Goal: Task Accomplishment & Management: Use online tool/utility

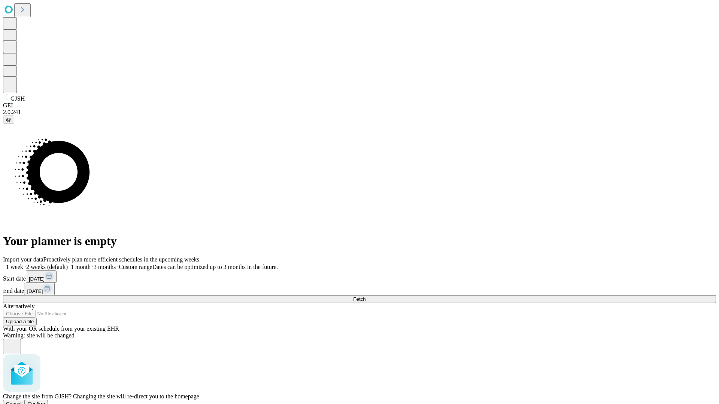
click at [45, 401] on span "Confirm" at bounding box center [37, 404] width 18 height 6
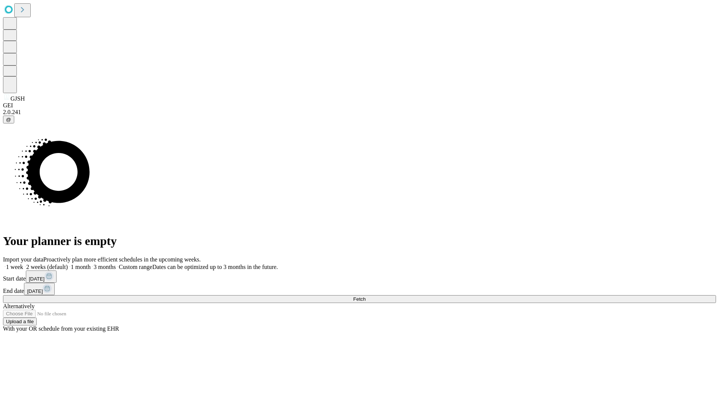
click at [91, 264] on label "1 month" at bounding box center [79, 267] width 23 height 6
click at [365, 296] on span "Fetch" at bounding box center [359, 299] width 12 height 6
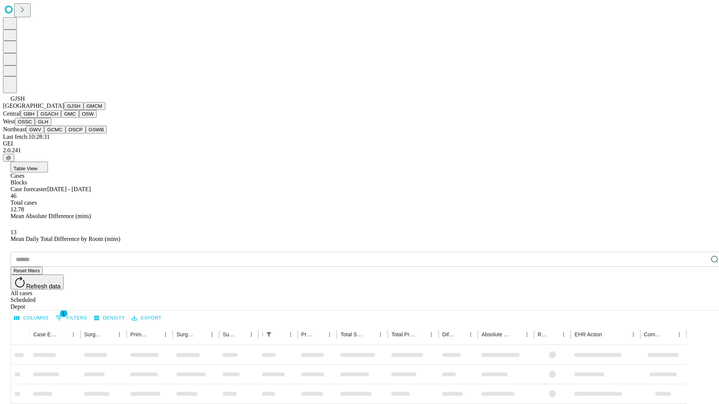
click at [83, 110] on button "GMCM" at bounding box center [94, 106] width 22 height 8
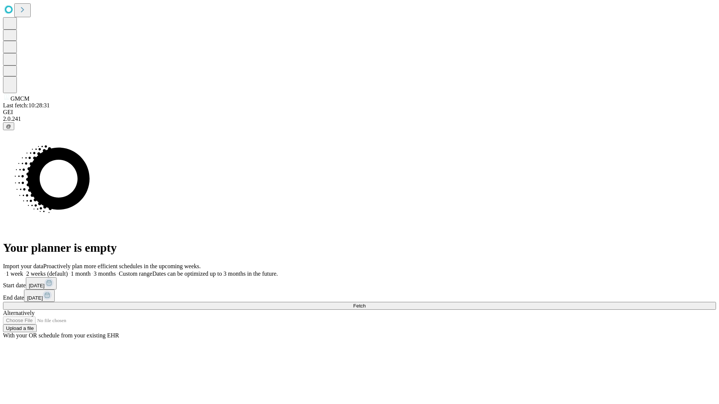
click at [91, 271] on label "1 month" at bounding box center [79, 274] width 23 height 6
click at [365, 303] on span "Fetch" at bounding box center [359, 306] width 12 height 6
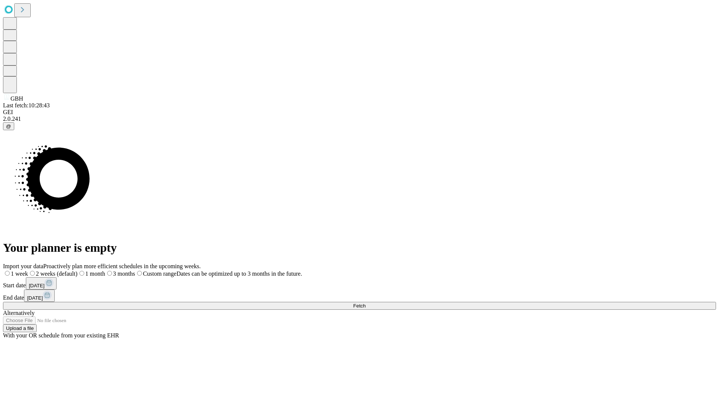
click at [105, 271] on label "1 month" at bounding box center [91, 274] width 28 height 6
click at [365, 303] on span "Fetch" at bounding box center [359, 306] width 12 height 6
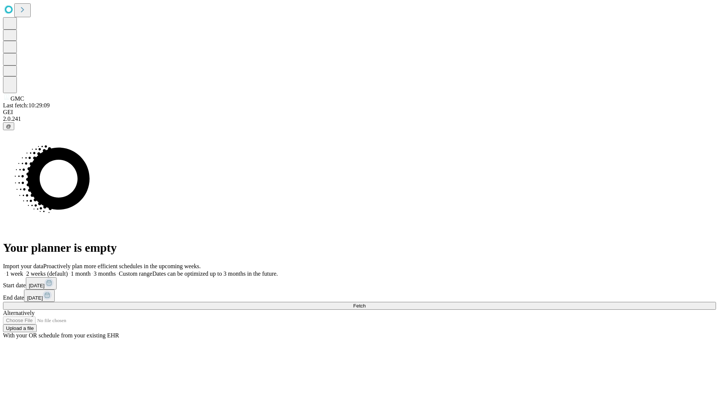
click at [91, 271] on label "1 month" at bounding box center [79, 274] width 23 height 6
click at [365, 303] on span "Fetch" at bounding box center [359, 306] width 12 height 6
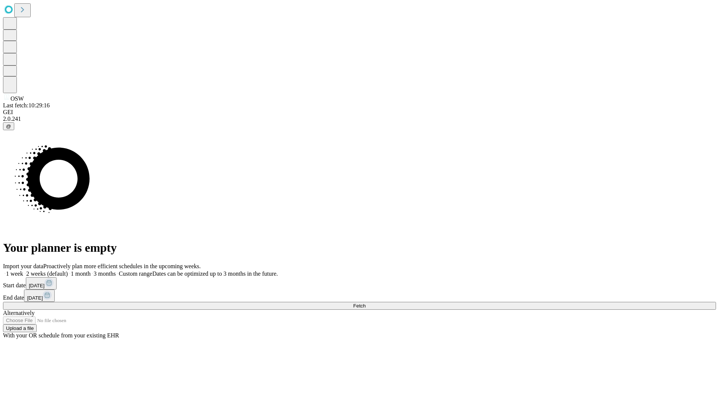
click at [91, 271] on label "1 month" at bounding box center [79, 274] width 23 height 6
click at [365, 303] on span "Fetch" at bounding box center [359, 306] width 12 height 6
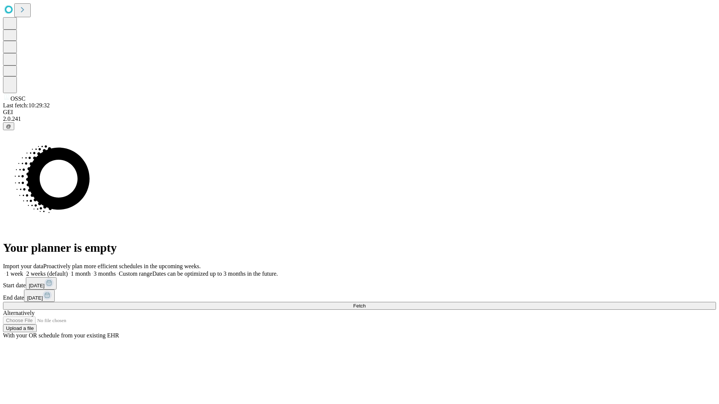
click at [91, 271] on label "1 month" at bounding box center [79, 274] width 23 height 6
click at [365, 303] on span "Fetch" at bounding box center [359, 306] width 12 height 6
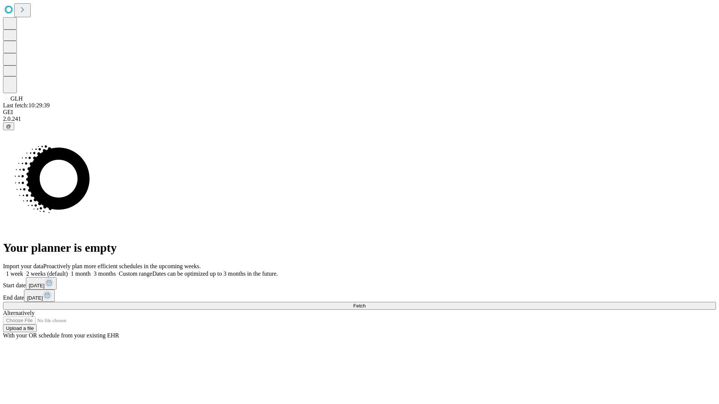
click at [91, 271] on label "1 month" at bounding box center [79, 274] width 23 height 6
click at [365, 303] on span "Fetch" at bounding box center [359, 306] width 12 height 6
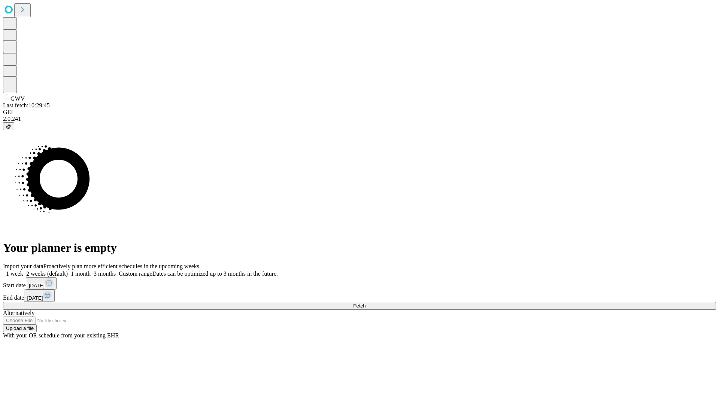
click at [91, 271] on label "1 month" at bounding box center [79, 274] width 23 height 6
click at [365, 303] on span "Fetch" at bounding box center [359, 306] width 12 height 6
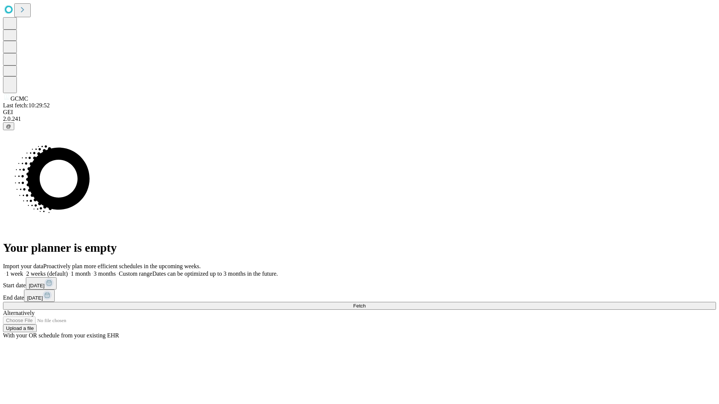
click at [365, 303] on span "Fetch" at bounding box center [359, 306] width 12 height 6
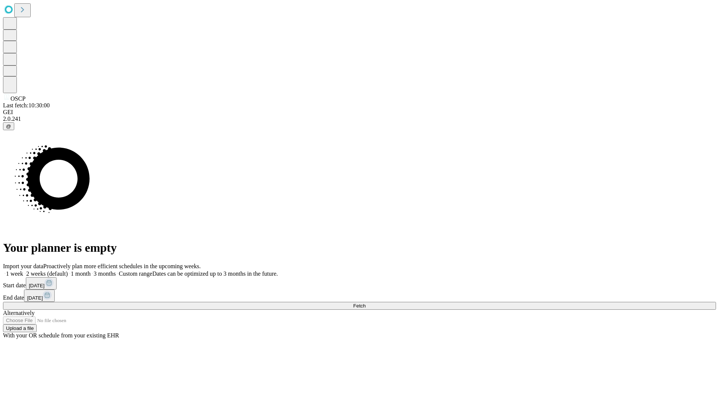
click at [365, 303] on span "Fetch" at bounding box center [359, 306] width 12 height 6
